Goal: Find specific page/section: Find specific page/section

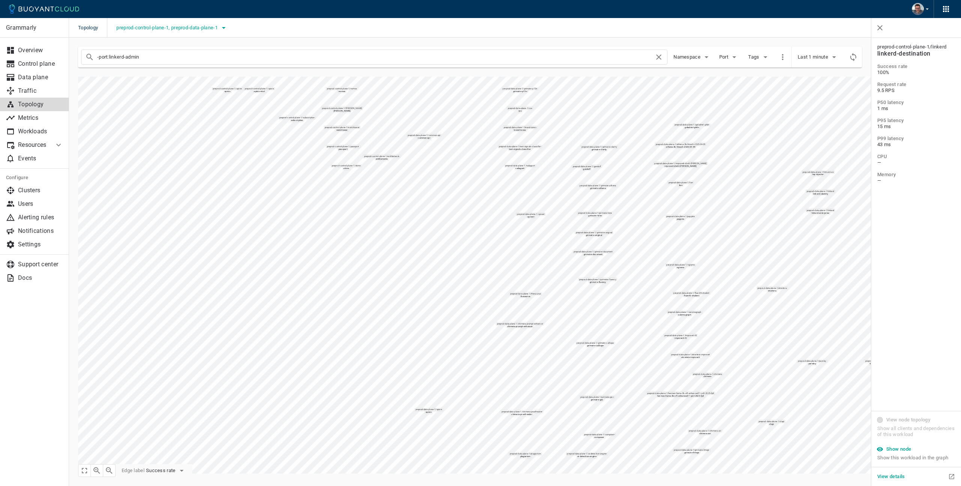
click at [155, 30] on button "preprod-control-plane-1, preprod-data-plane-1" at bounding box center [172, 27] width 112 height 11
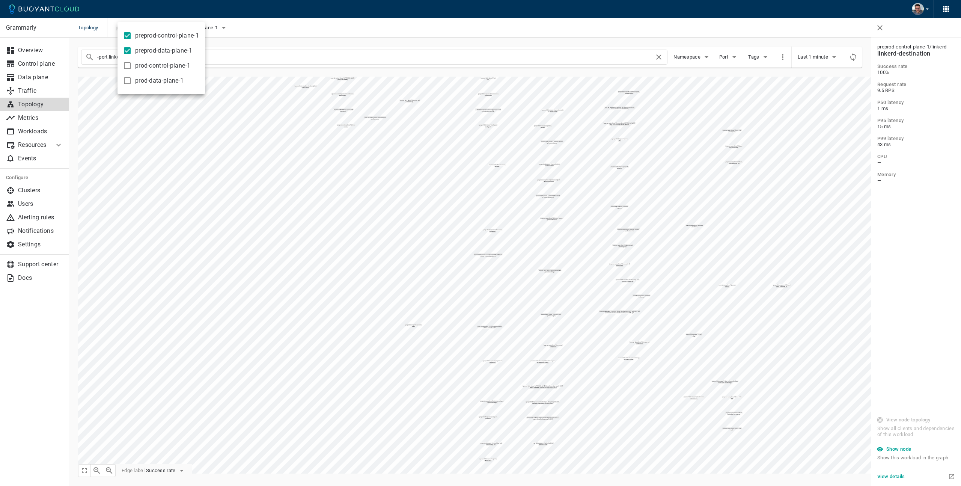
click at [147, 52] on span "preprod-data-plane-1" at bounding box center [163, 51] width 57 height 8
click at [132, 52] on input "preprod-data-plane-1" at bounding box center [127, 50] width 9 height 9
checkbox input "false"
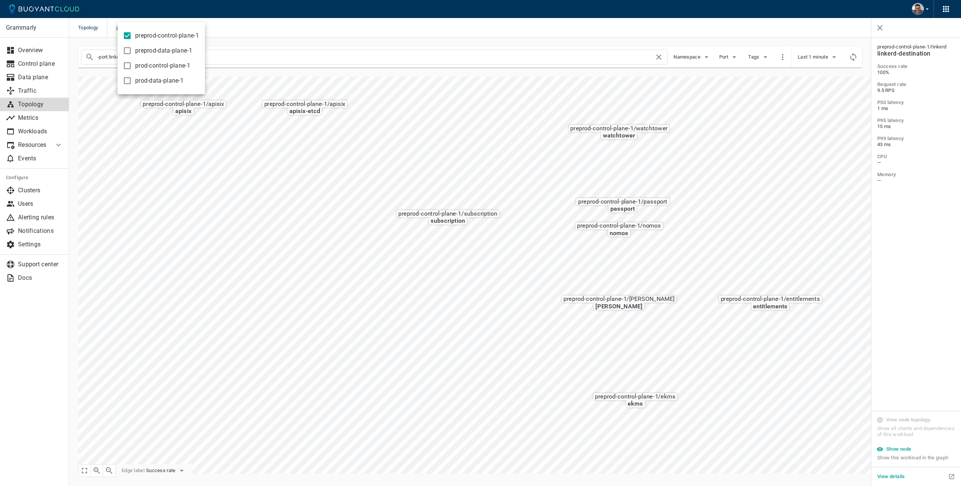
click at [128, 33] on input "preprod-control-plane-1" at bounding box center [127, 35] width 9 height 9
checkbox input "false"
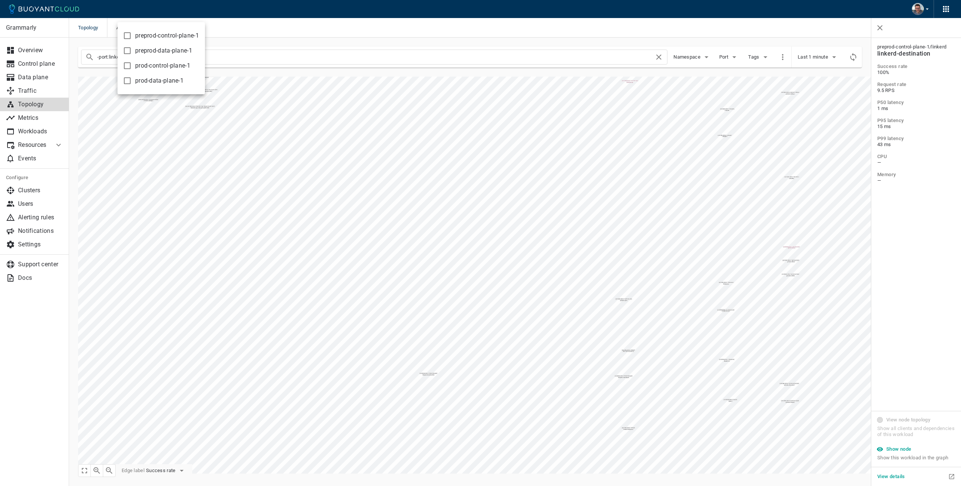
click at [127, 80] on input "prod-data-plane-1" at bounding box center [127, 80] width 9 height 9
checkbox input "true"
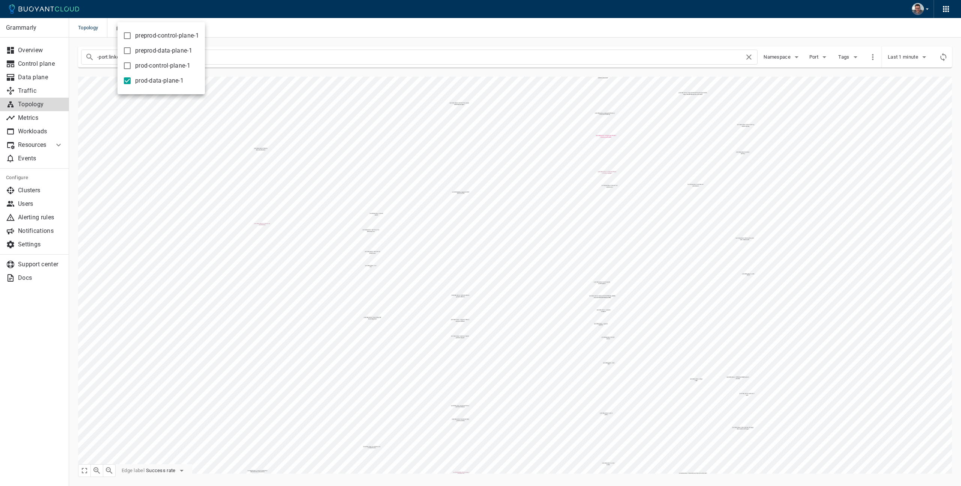
click at [287, 59] on div at bounding box center [480, 243] width 961 height 486
click at [287, 59] on input "-port:linkerd-admin" at bounding box center [420, 57] width 647 height 11
type input "-port:linkerd-admin chimera-multigec"
